Goal: Find specific page/section: Find specific page/section

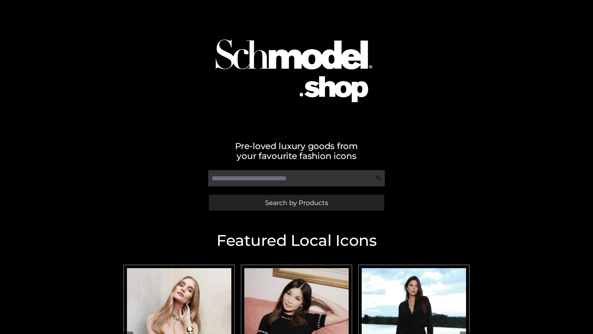
click at [296, 202] on span "Search by Products" at bounding box center [296, 202] width 63 height 6
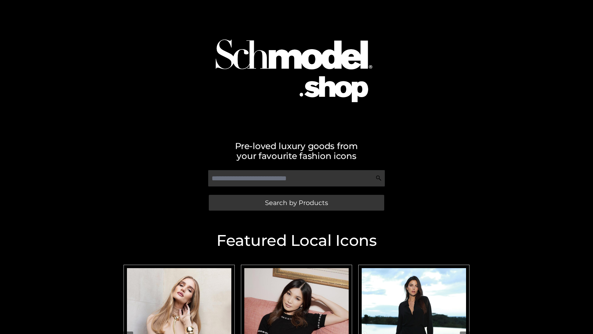
click at [296, 202] on span "Search by Products" at bounding box center [296, 202] width 63 height 6
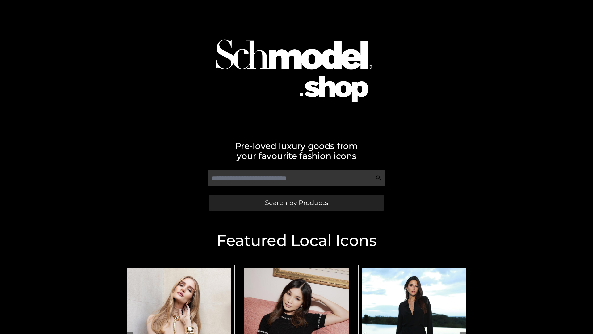
click at [296, 202] on span "Search by Products" at bounding box center [296, 202] width 63 height 6
